Goal: Register for event/course

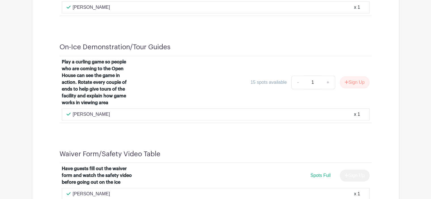
scroll to position [489, 0]
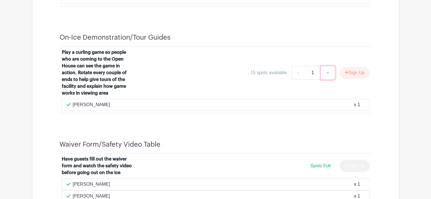
click at [327, 74] on link "+" at bounding box center [328, 73] width 14 height 14
click at [296, 74] on link "-" at bounding box center [297, 73] width 13 height 14
type input "1"
click at [353, 74] on button "Sign Up" at bounding box center [355, 73] width 30 height 12
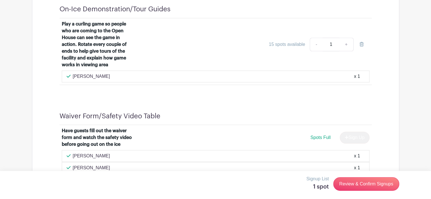
scroll to position [574, 0]
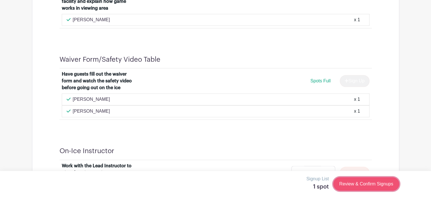
click at [358, 186] on link "Review & Confirm Signups" at bounding box center [366, 184] width 66 height 14
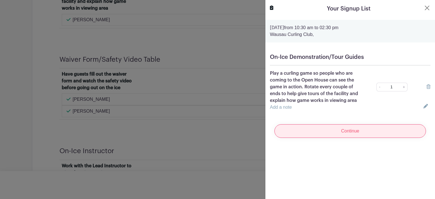
click at [351, 131] on input "Continue" at bounding box center [351, 131] width 152 height 14
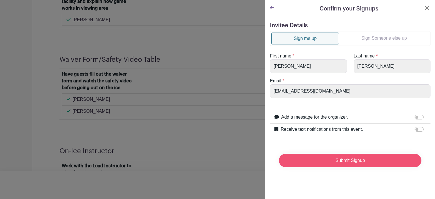
click at [351, 160] on input "Submit Signup" at bounding box center [350, 161] width 143 height 14
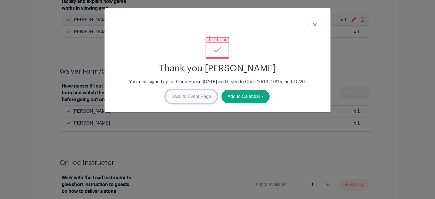
click at [185, 95] on link "Back to Event Page" at bounding box center [192, 97] width 52 height 14
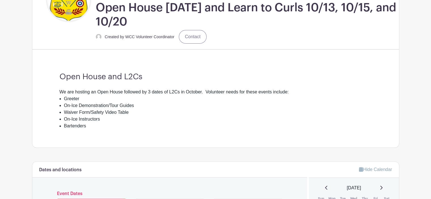
scroll to position [263, 0]
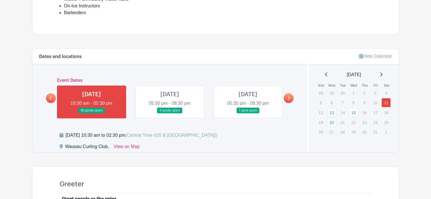
click at [170, 114] on link at bounding box center [170, 114] width 0 height 0
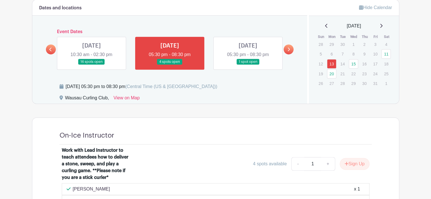
scroll to position [280, 0]
